Goal: Navigation & Orientation: Find specific page/section

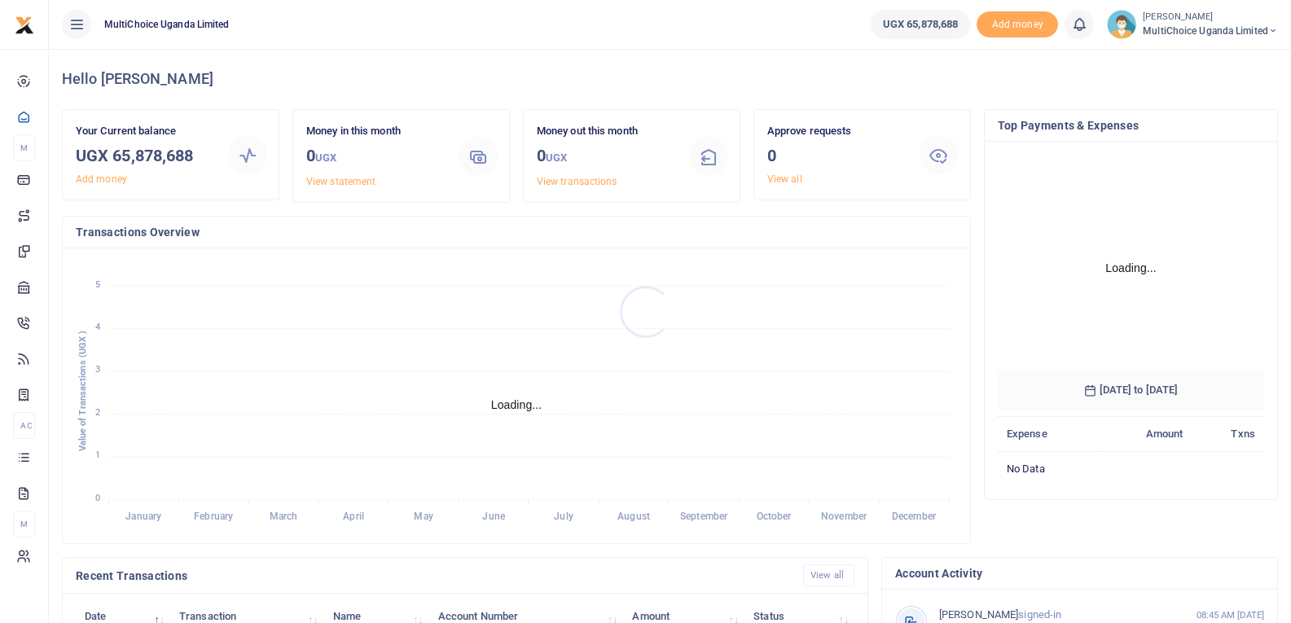
scroll to position [243, 255]
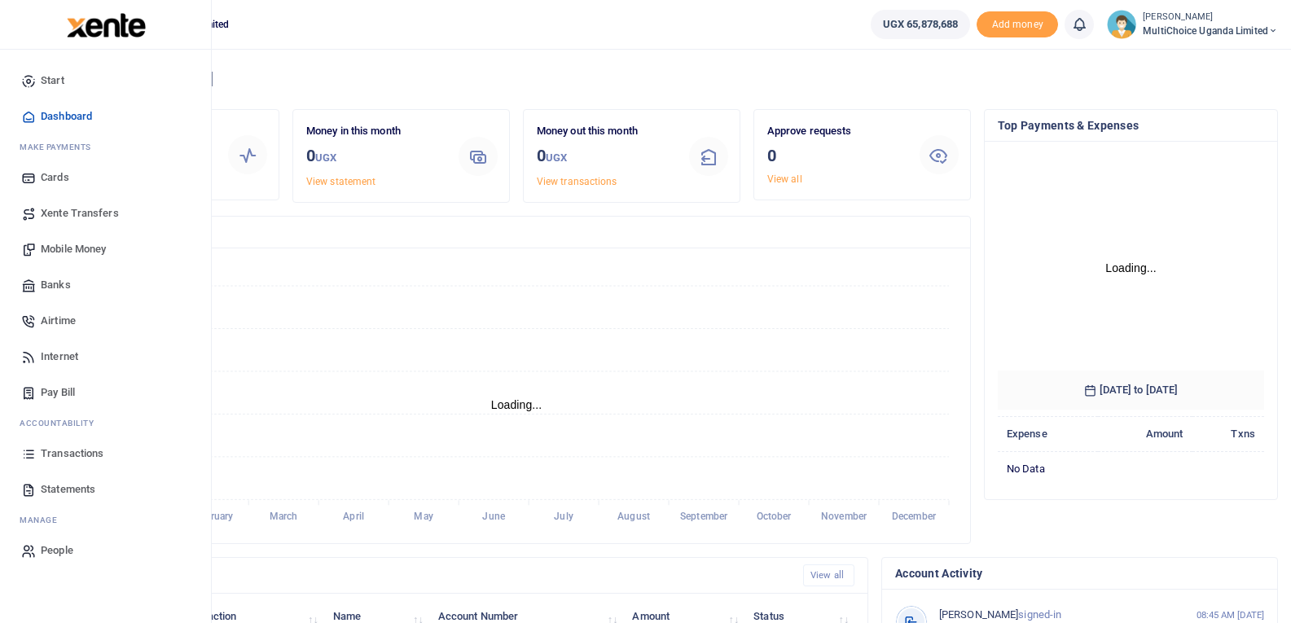
click at [87, 452] on span "Transactions" at bounding box center [72, 454] width 63 height 16
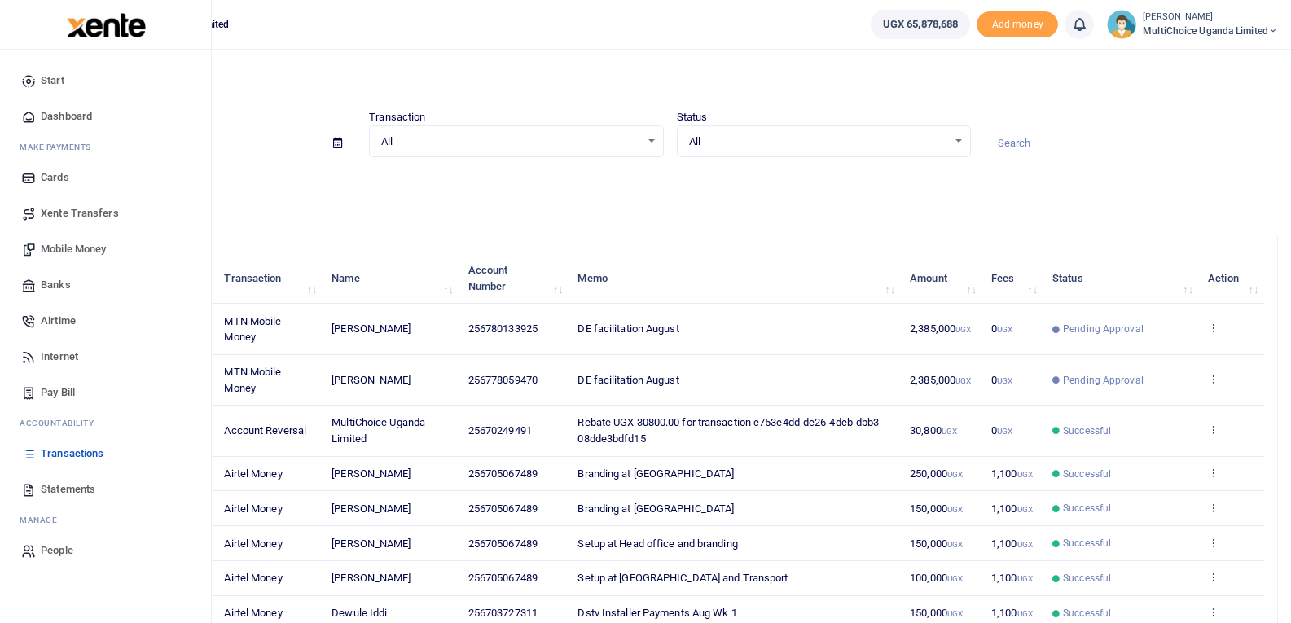
click at [41, 488] on span "Statements" at bounding box center [68, 490] width 55 height 16
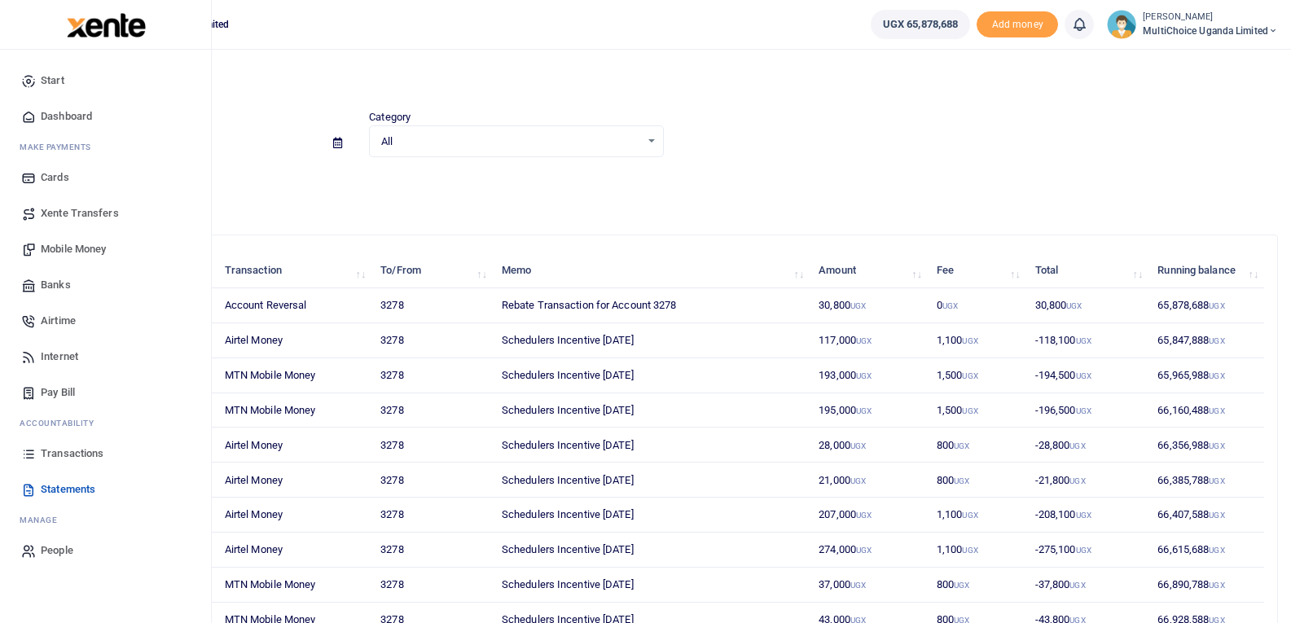
click at [42, 456] on span "Transactions" at bounding box center [72, 454] width 63 height 16
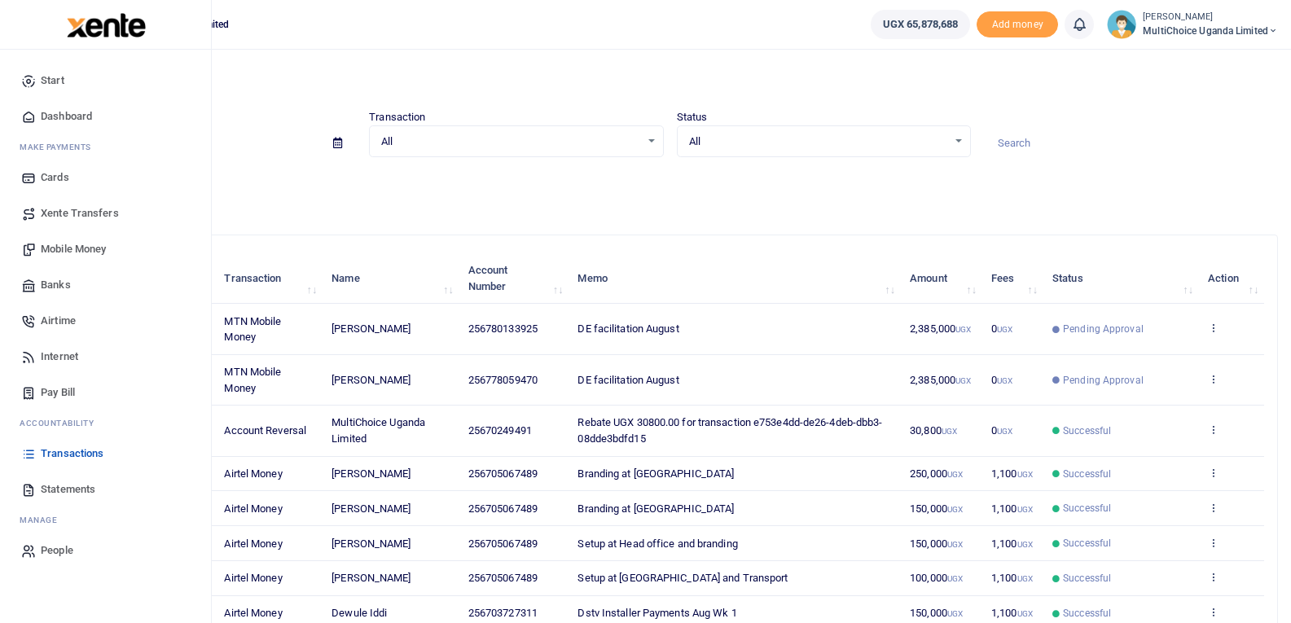
click at [56, 115] on span "Dashboard" at bounding box center [66, 116] width 51 height 16
click at [31, 122] on icon at bounding box center [28, 116] width 15 height 15
click at [41, 117] on span "Dashboard" at bounding box center [66, 116] width 51 height 16
click at [49, 117] on span "Dashboard" at bounding box center [66, 116] width 51 height 16
